Goal: Navigation & Orientation: Find specific page/section

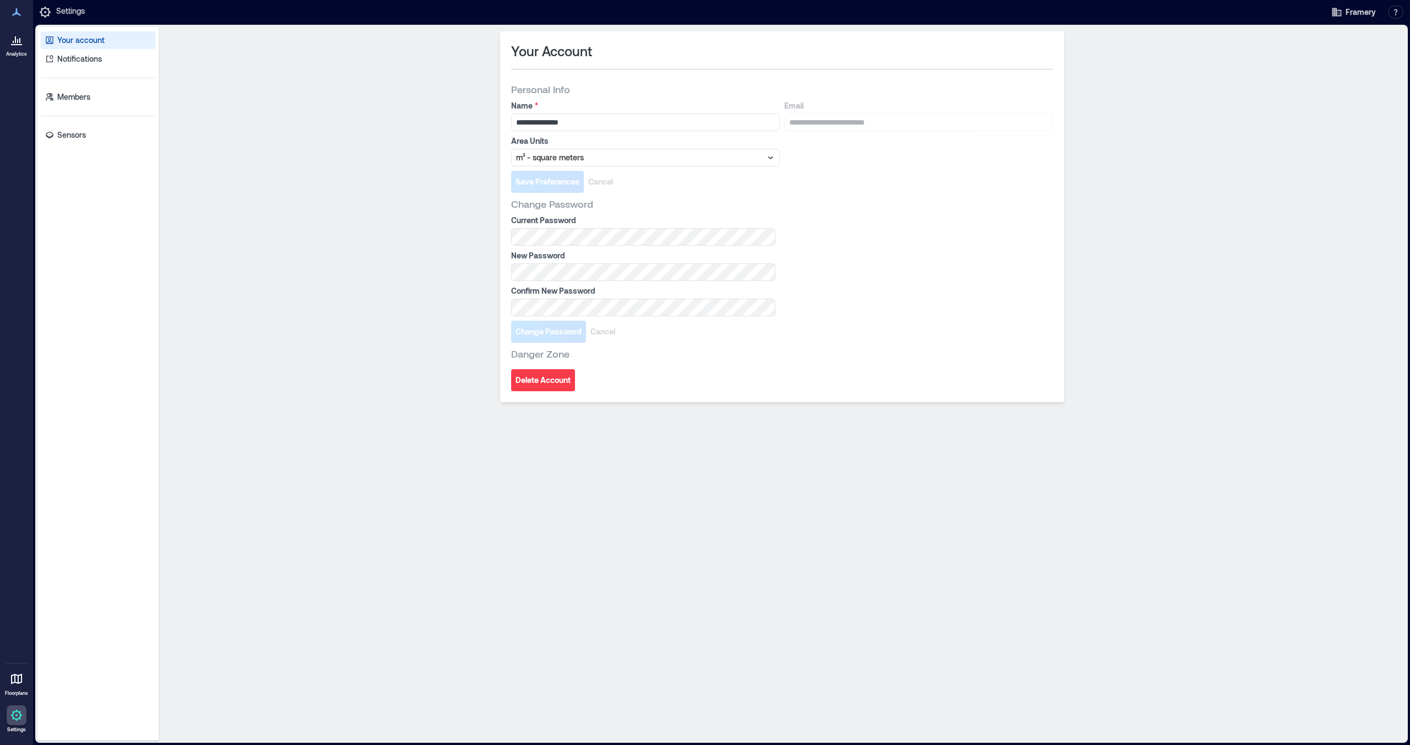
click at [292, 272] on div "**********" at bounding box center [782, 383] width 1239 height 705
click at [72, 133] on p "Sensors" at bounding box center [71, 134] width 29 height 11
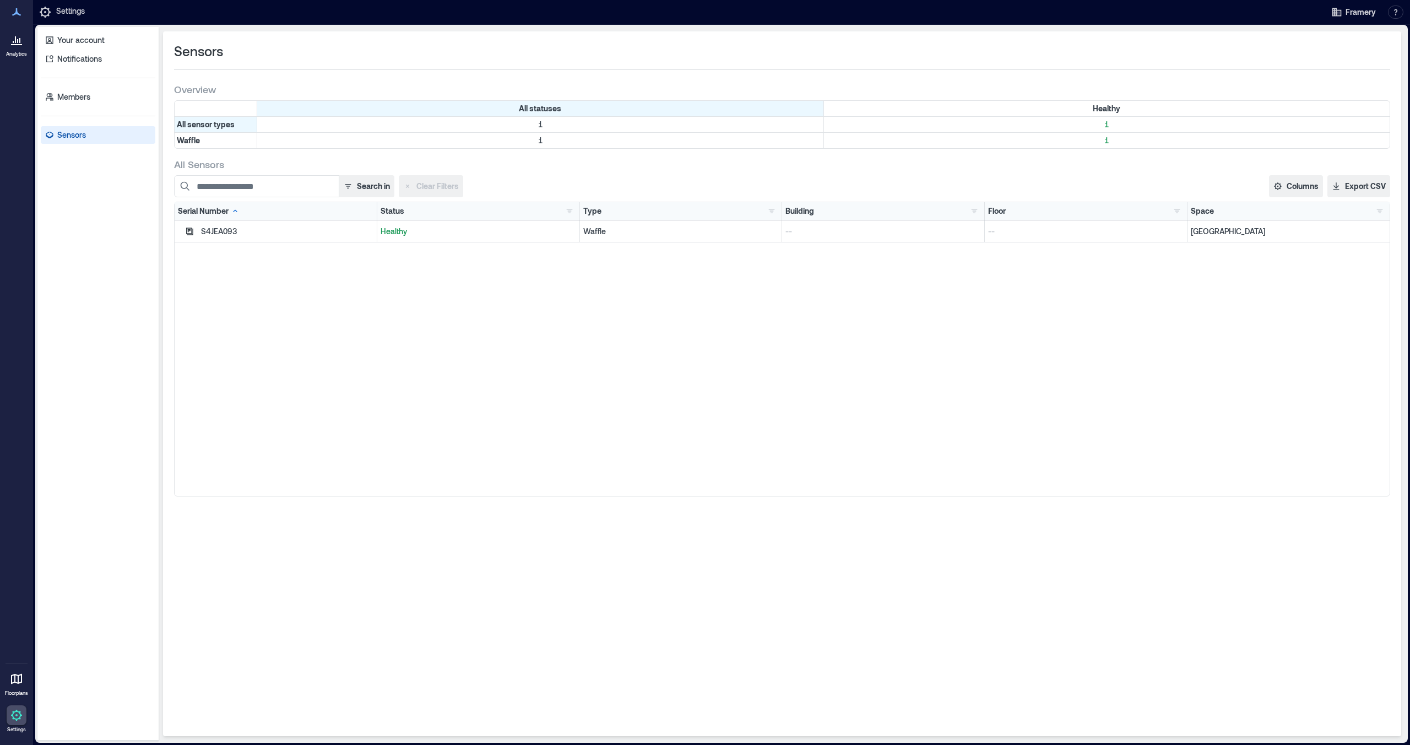
click at [13, 686] on div at bounding box center [17, 679] width 20 height 20
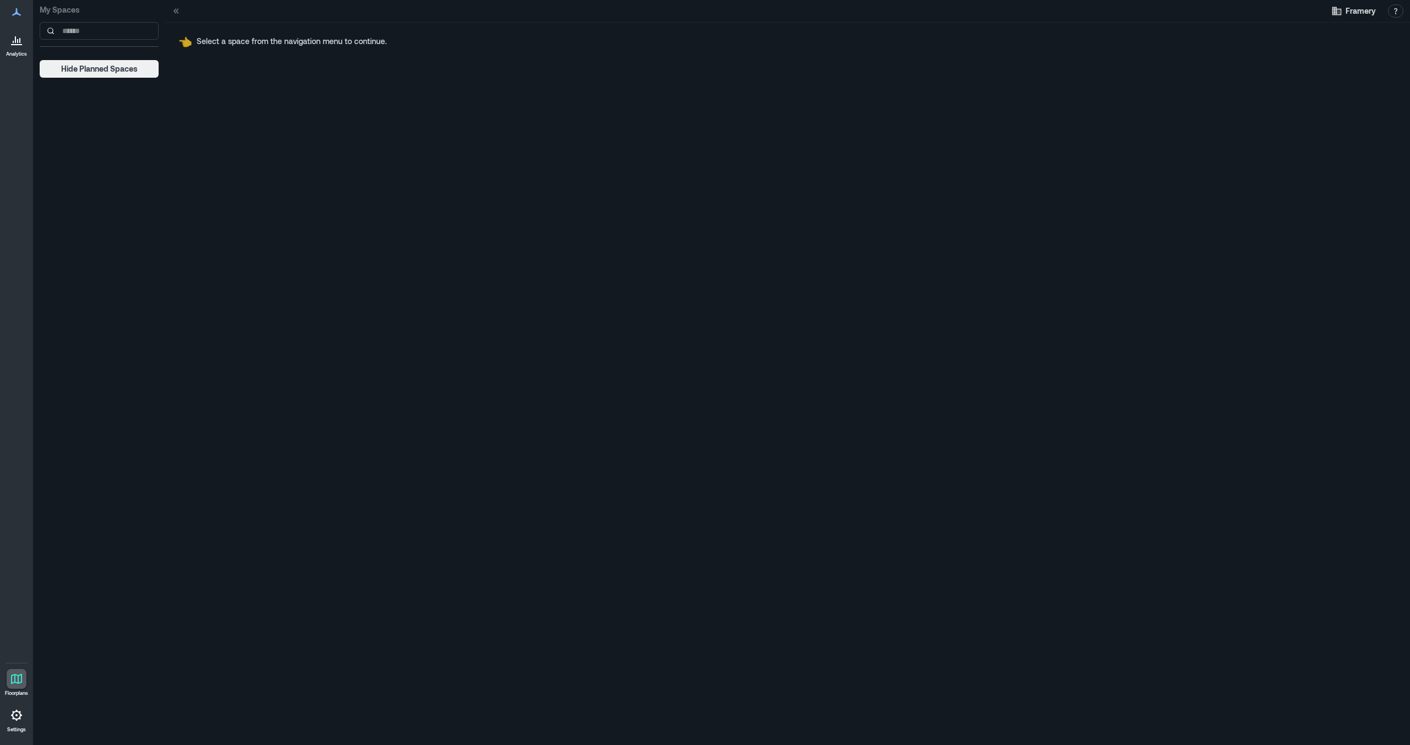
click at [13, 19] on div at bounding box center [17, 12] width 20 height 20
click at [15, 63] on div "Analytics Floorplans Settings" at bounding box center [16, 372] width 33 height 745
click at [11, 52] on p "Analytics" at bounding box center [16, 54] width 21 height 7
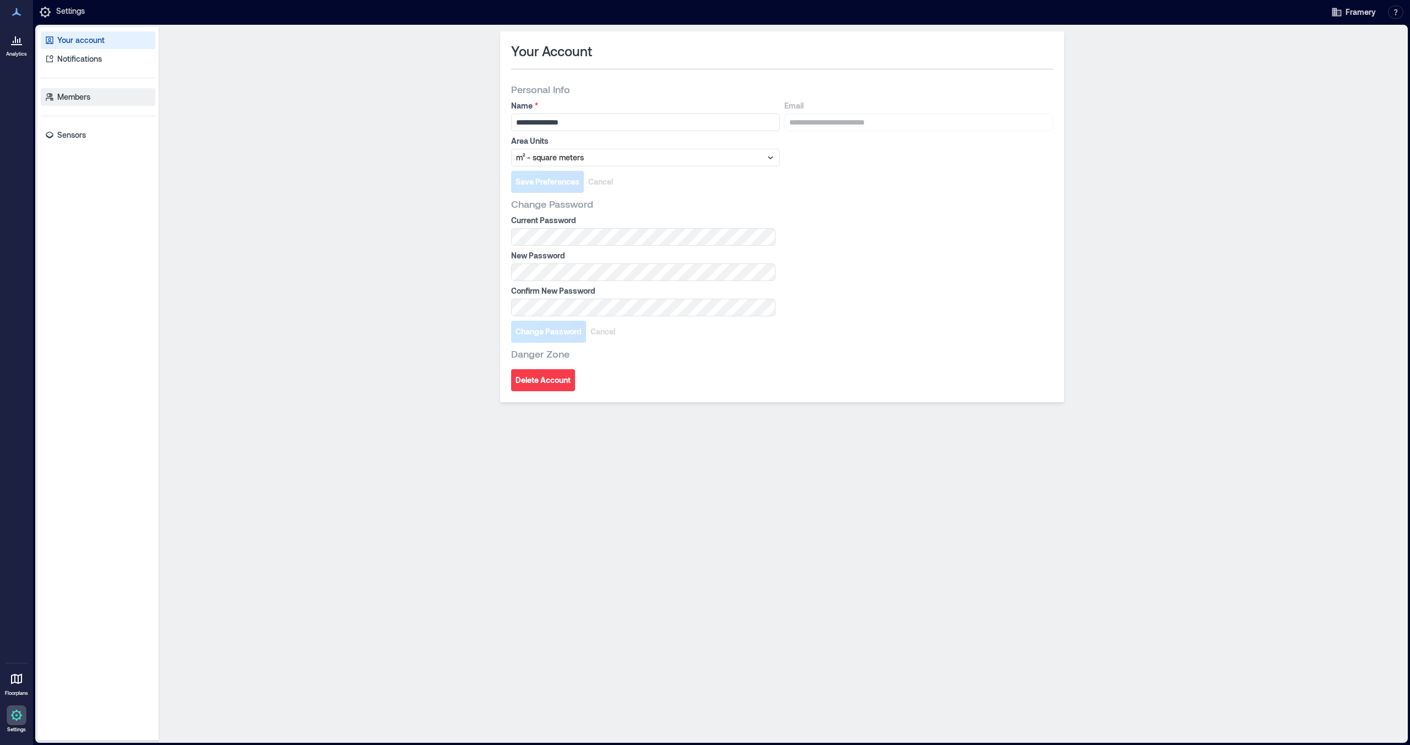
click at [69, 93] on p "Members" at bounding box center [73, 96] width 33 height 11
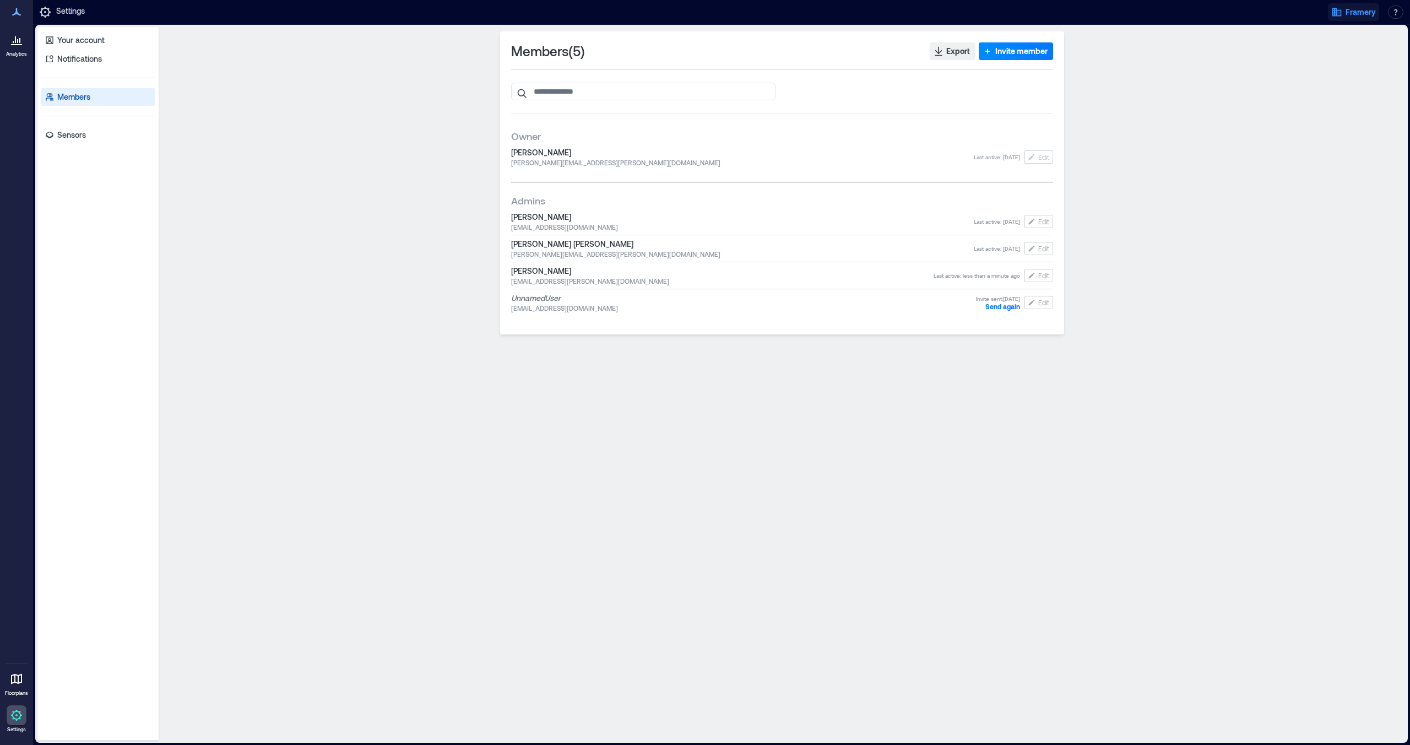
click at [1360, 13] on span "Framery" at bounding box center [1361, 12] width 30 height 11
click at [1188, 108] on div "Members ( 5 ) Export Invite member Owner [PERSON_NAME] [PERSON_NAME][EMAIL_ADDR…" at bounding box center [782, 383] width 1239 height 705
click at [63, 124] on div "Your account Notifications Members Sensors" at bounding box center [97, 383] width 121 height 713
click at [64, 133] on p "Sensors" at bounding box center [71, 134] width 29 height 11
